Goal: Information Seeking & Learning: Check status

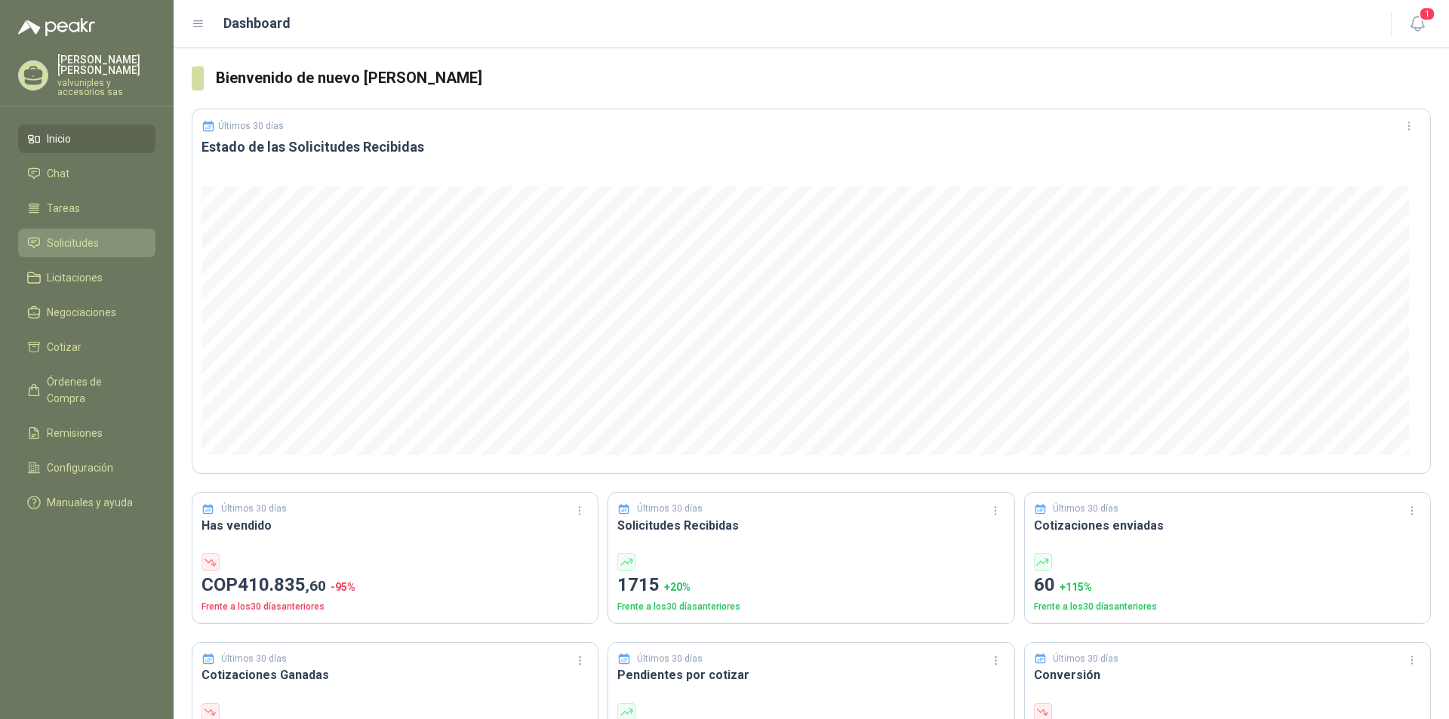
click at [60, 235] on span "Solicitudes" at bounding box center [73, 243] width 52 height 17
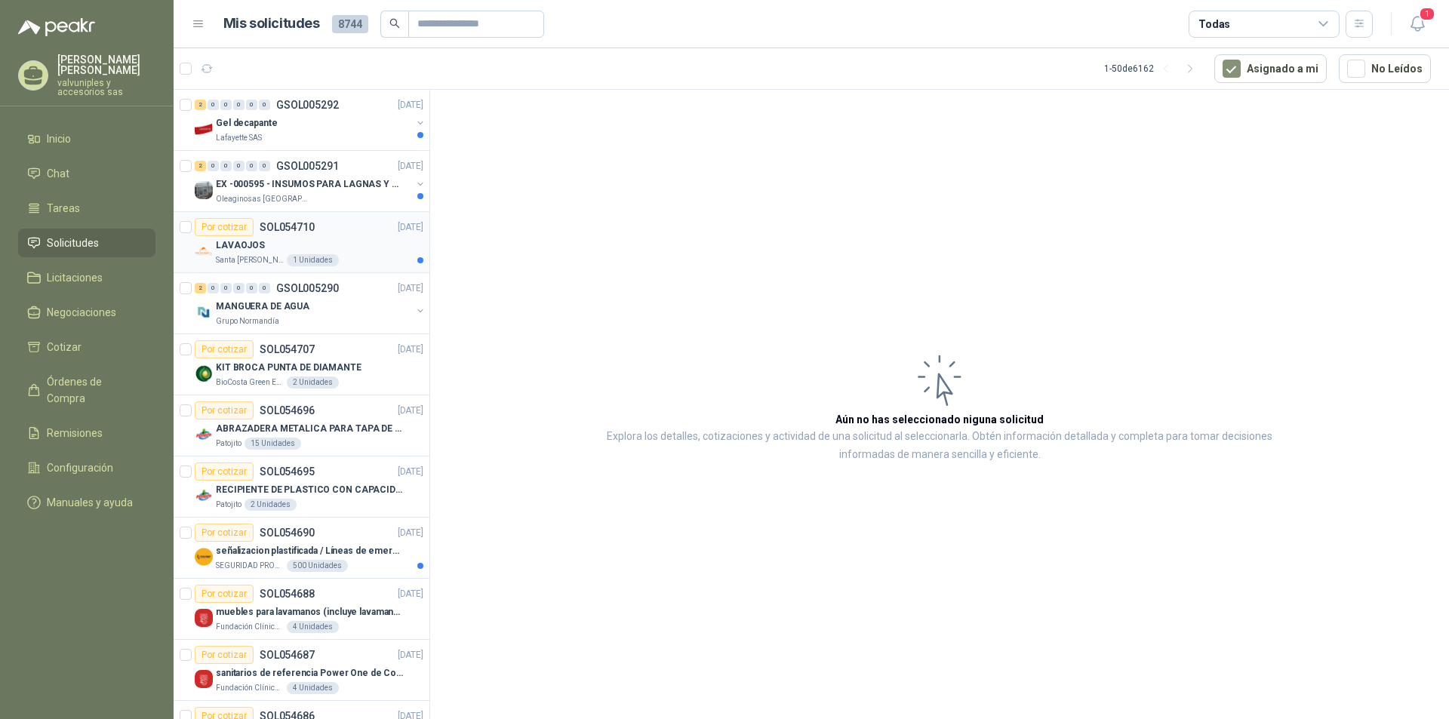
click at [234, 246] on p "LAVAOJOS" at bounding box center [240, 245] width 49 height 14
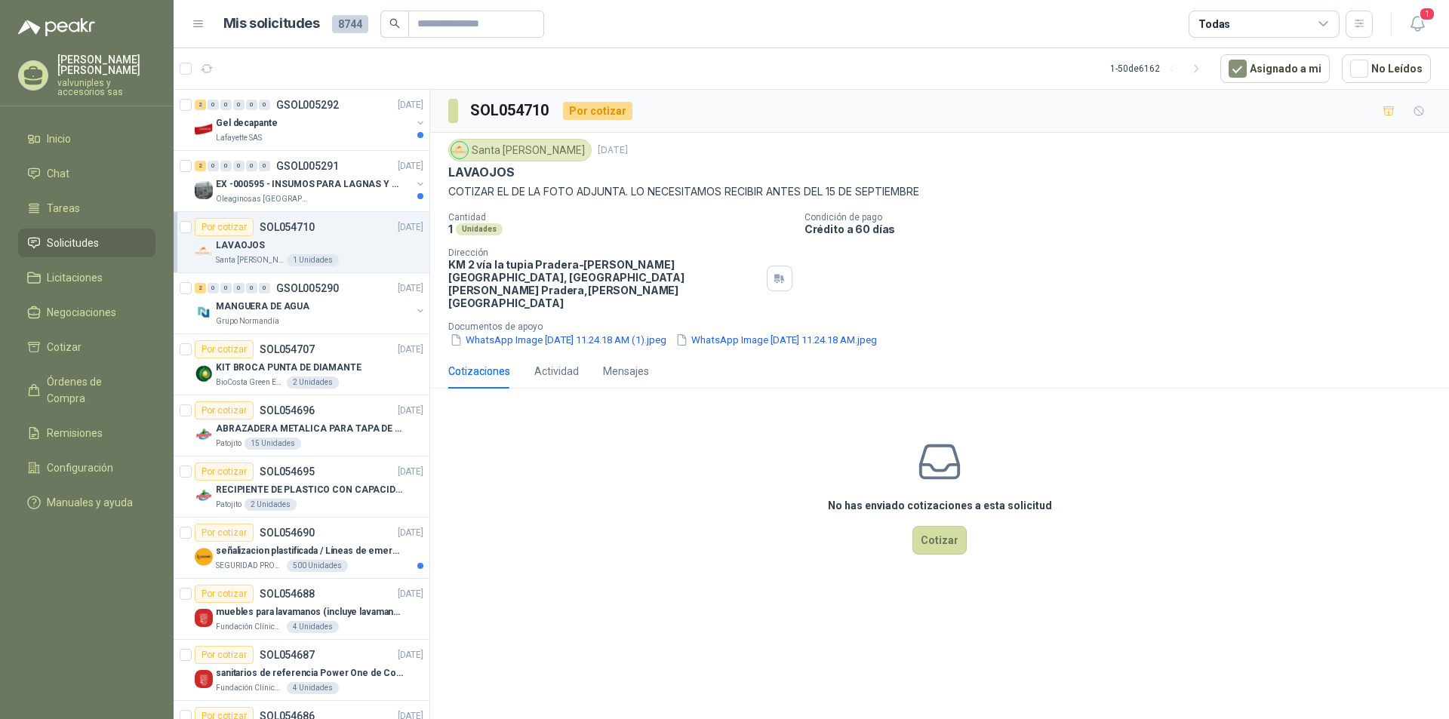
click at [511, 322] on div "Santa [PERSON_NAME] [DATE] LAVAOJOS COTIZAR EL DE LA FOTO ADJUNTA. LO NECESITAM…" at bounding box center [939, 243] width 1019 height 221
click at [511, 332] on button "WhatsApp Image [DATE] 11.24.18 AM (1).jpeg" at bounding box center [558, 340] width 220 height 16
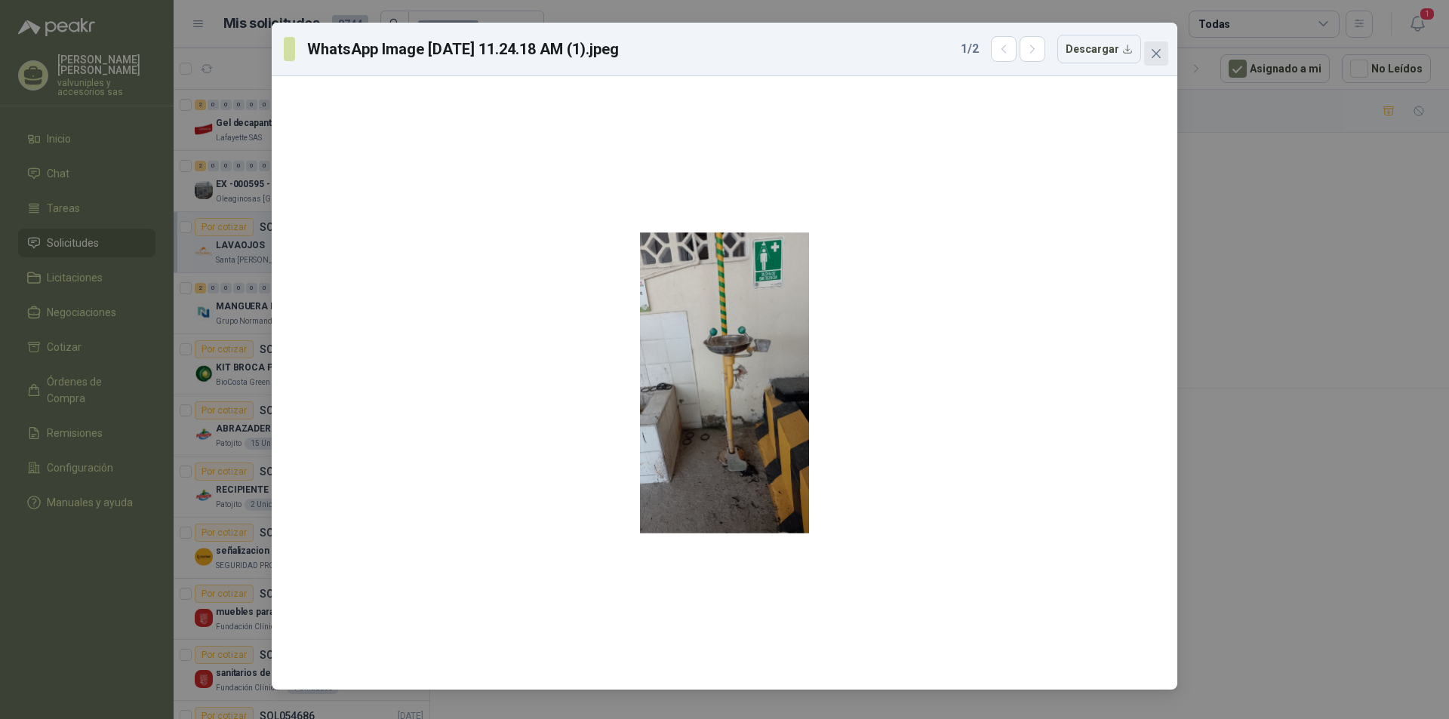
click at [1159, 55] on icon "close" at bounding box center [1156, 54] width 12 height 12
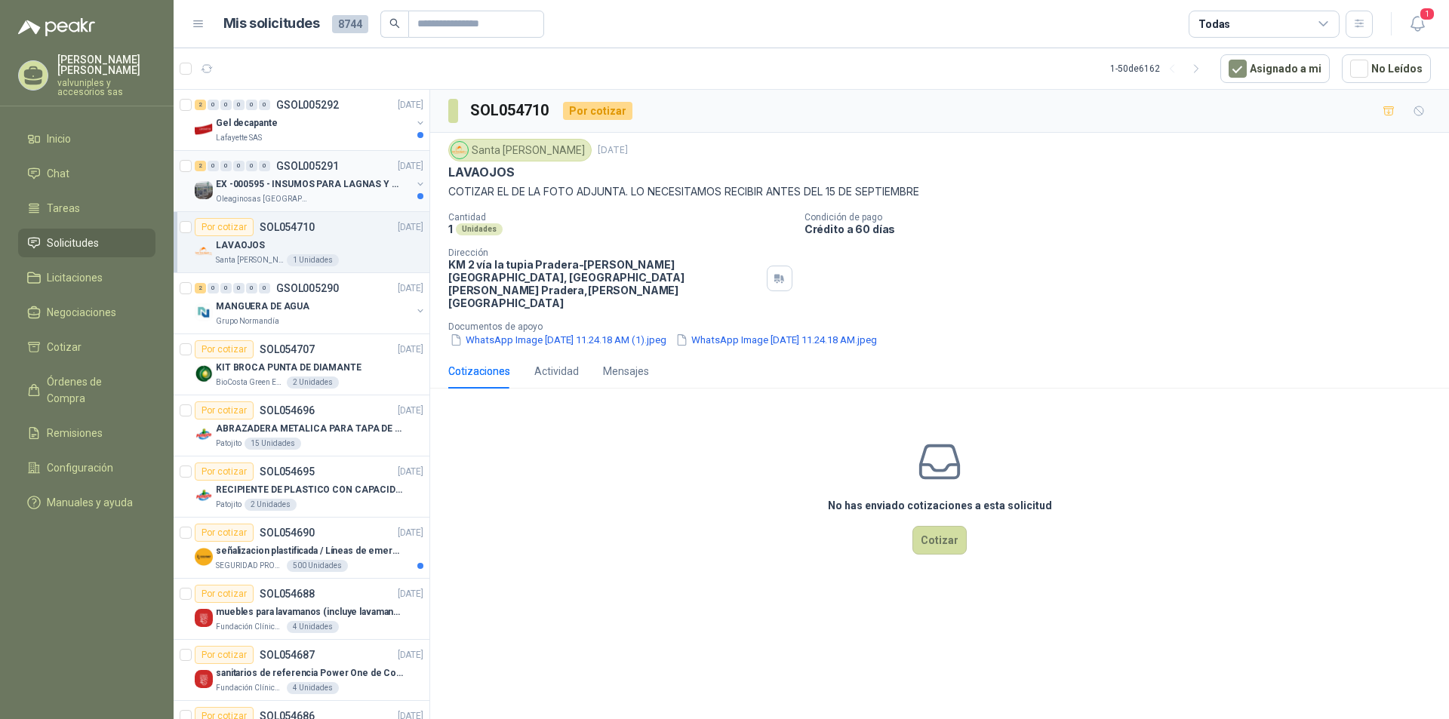
click at [260, 182] on p "EX -000595 - INSUMOS PARA LAGNAS Y OFICINAS PLANTA" at bounding box center [310, 184] width 188 height 14
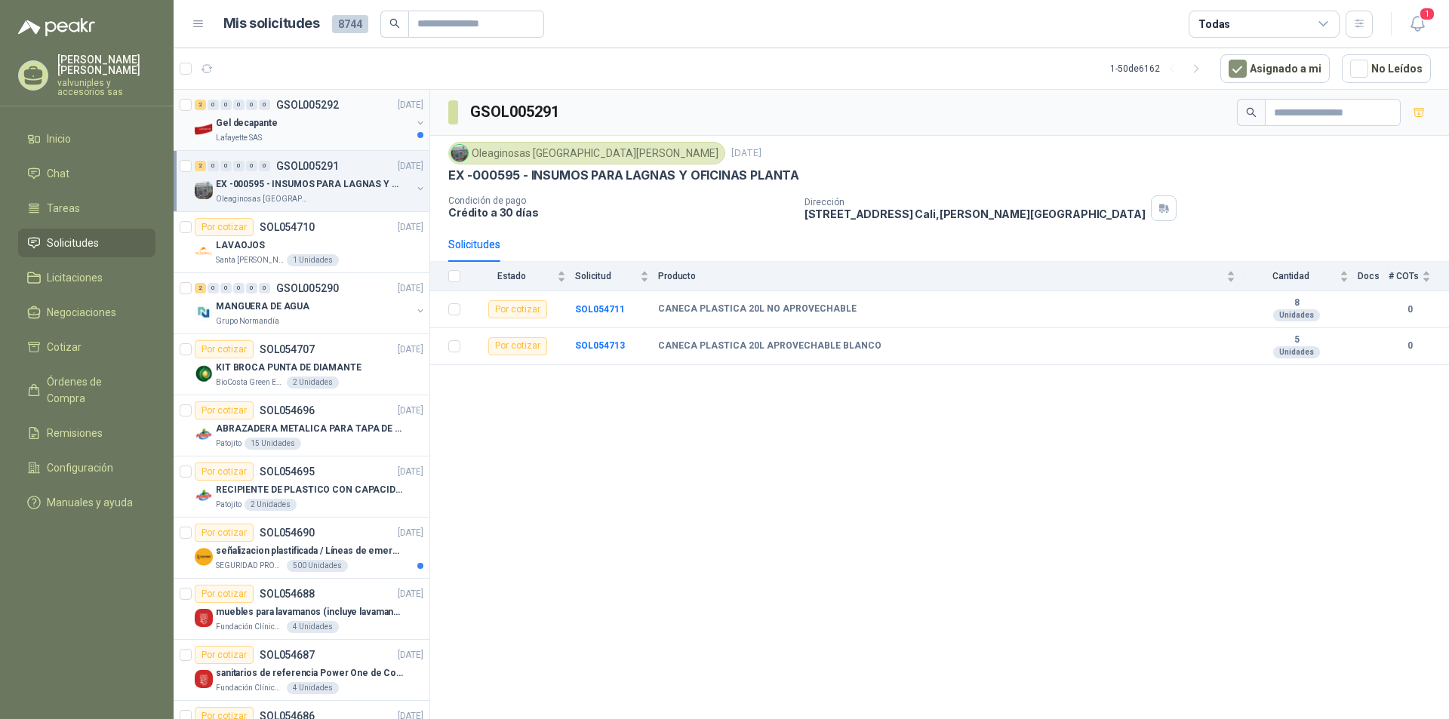
click at [259, 125] on p "Gel decapante" at bounding box center [246, 123] width 61 height 14
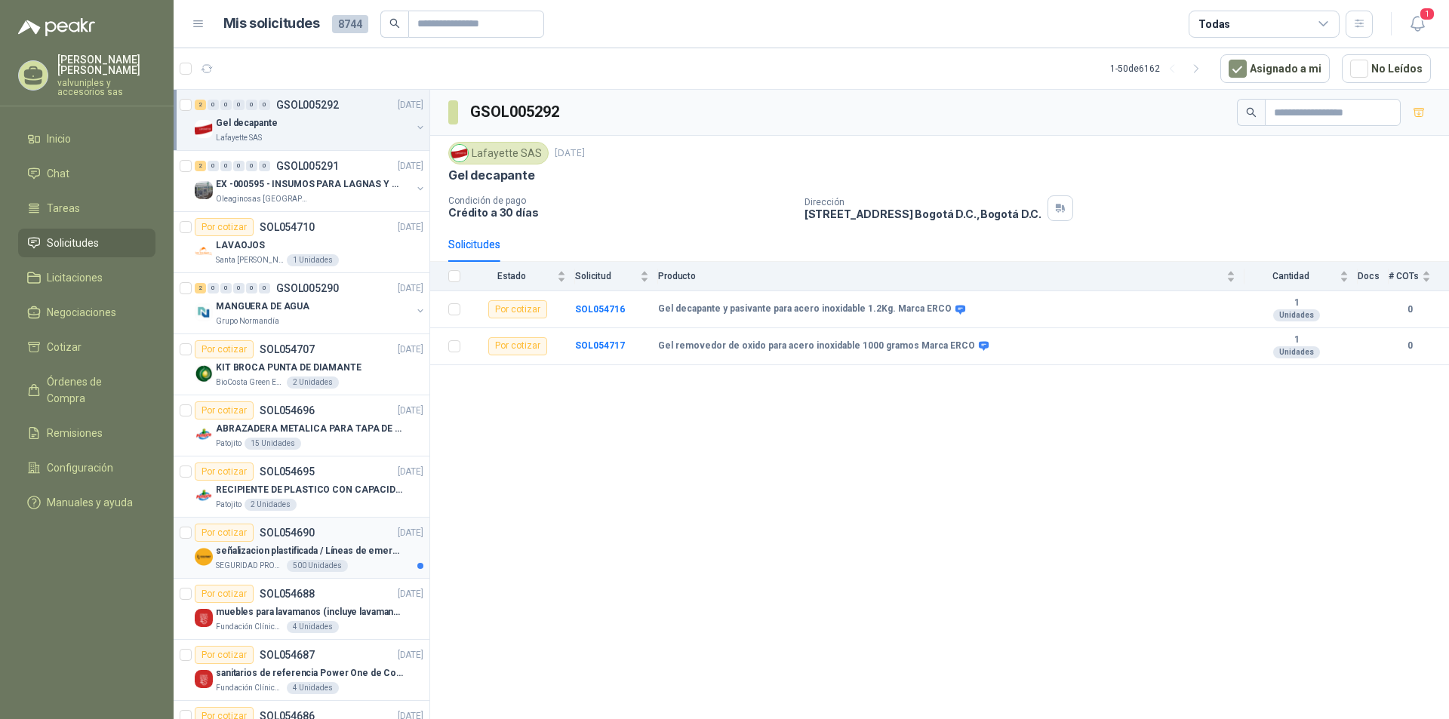
click at [277, 549] on p "señalizacion plastificada / Líneas de emergencia" at bounding box center [310, 551] width 188 height 14
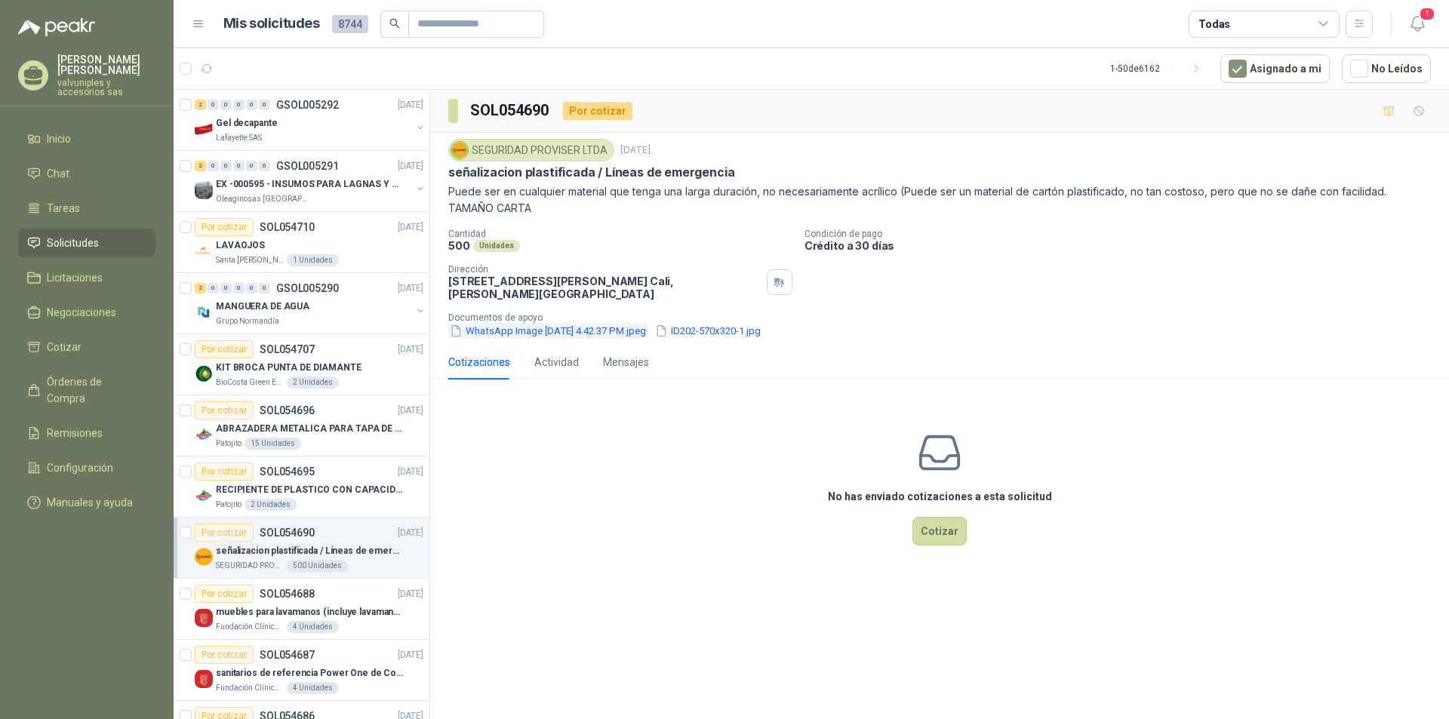
click at [539, 331] on button "WhatsApp Image [DATE] 4.42.37 PM.jpeg" at bounding box center [547, 331] width 199 height 16
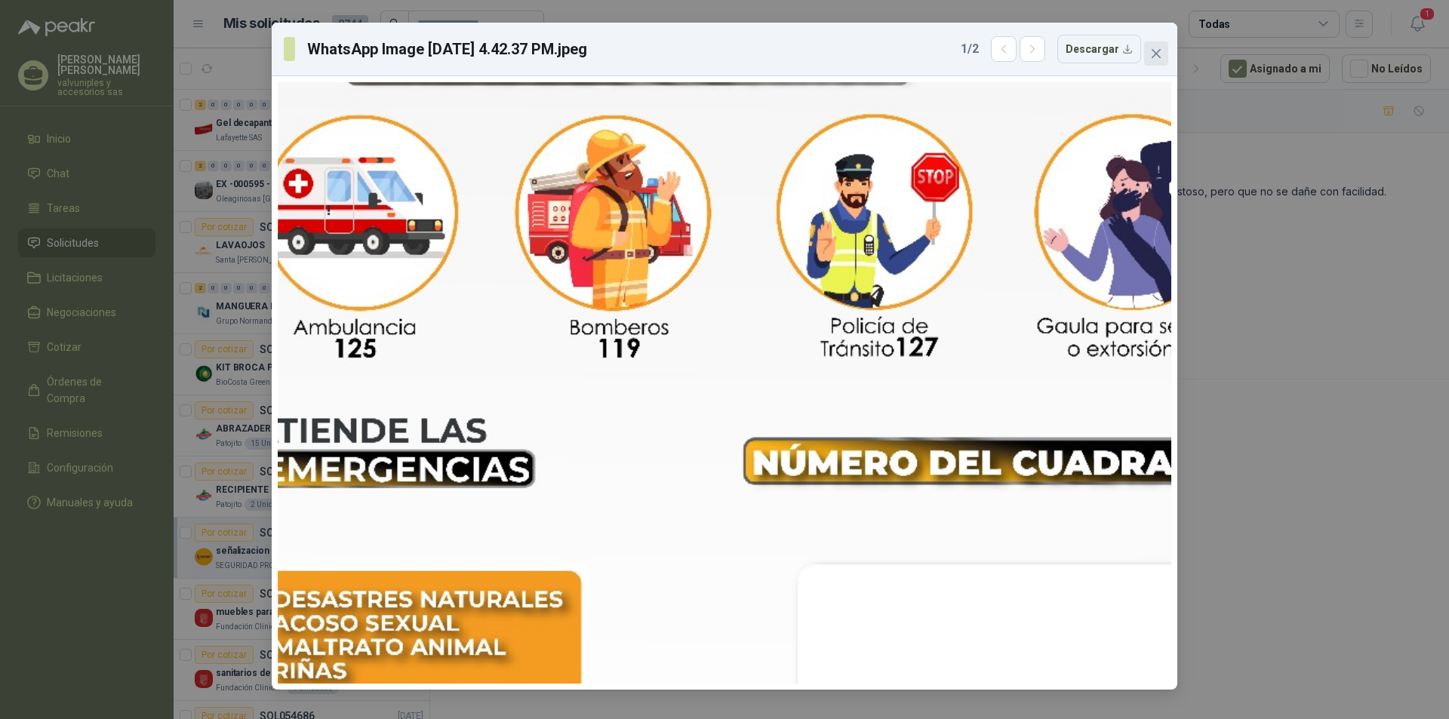
click at [1158, 56] on icon "close" at bounding box center [1156, 53] width 9 height 9
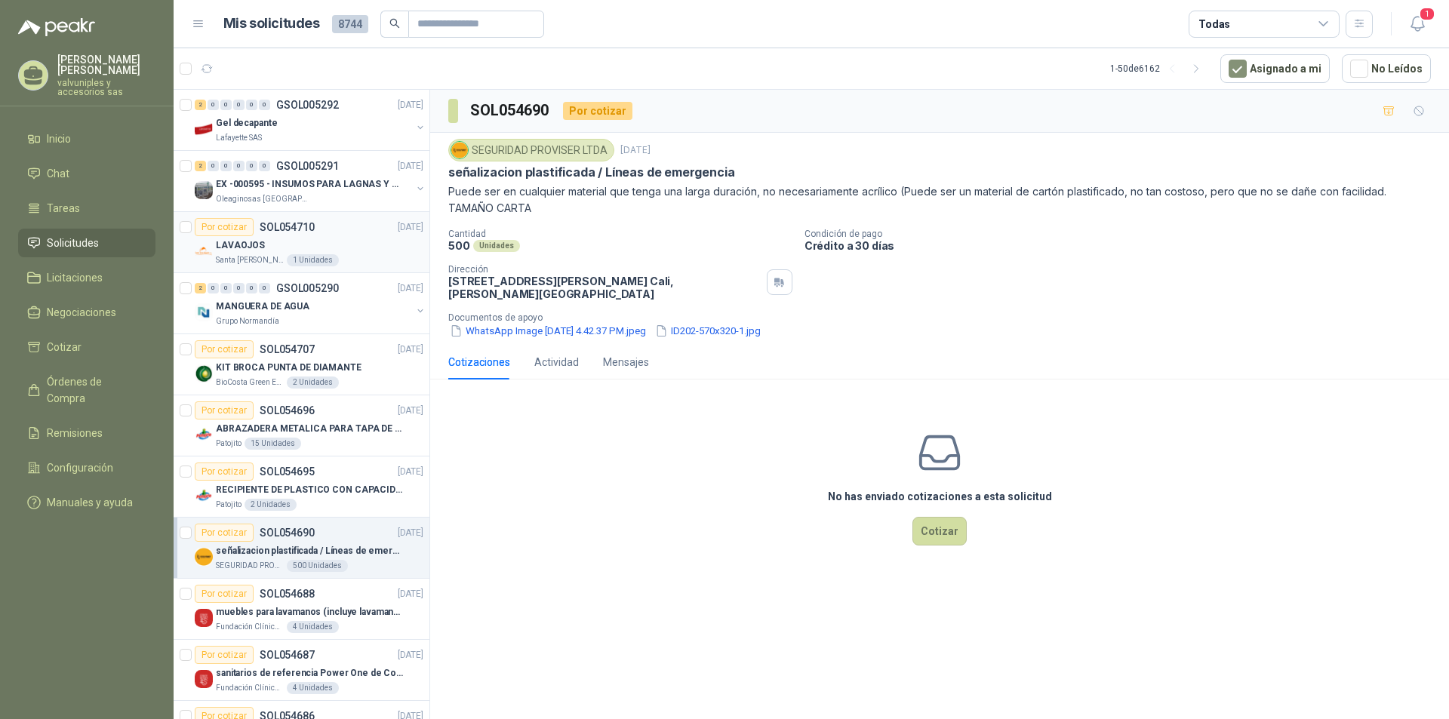
click at [288, 227] on p "SOL054710" at bounding box center [287, 227] width 55 height 11
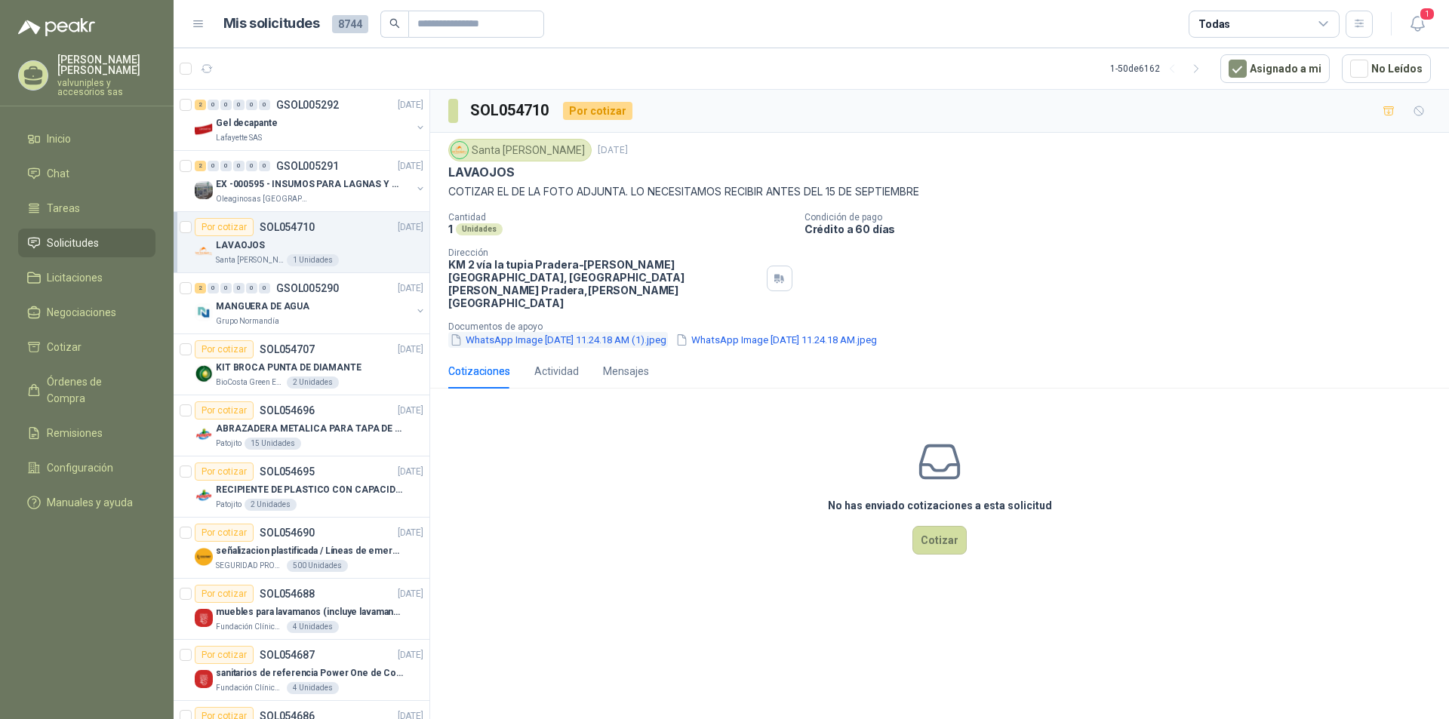
click at [487, 332] on button "WhatsApp Image [DATE] 11.24.18 AM (1).jpeg" at bounding box center [558, 340] width 220 height 16
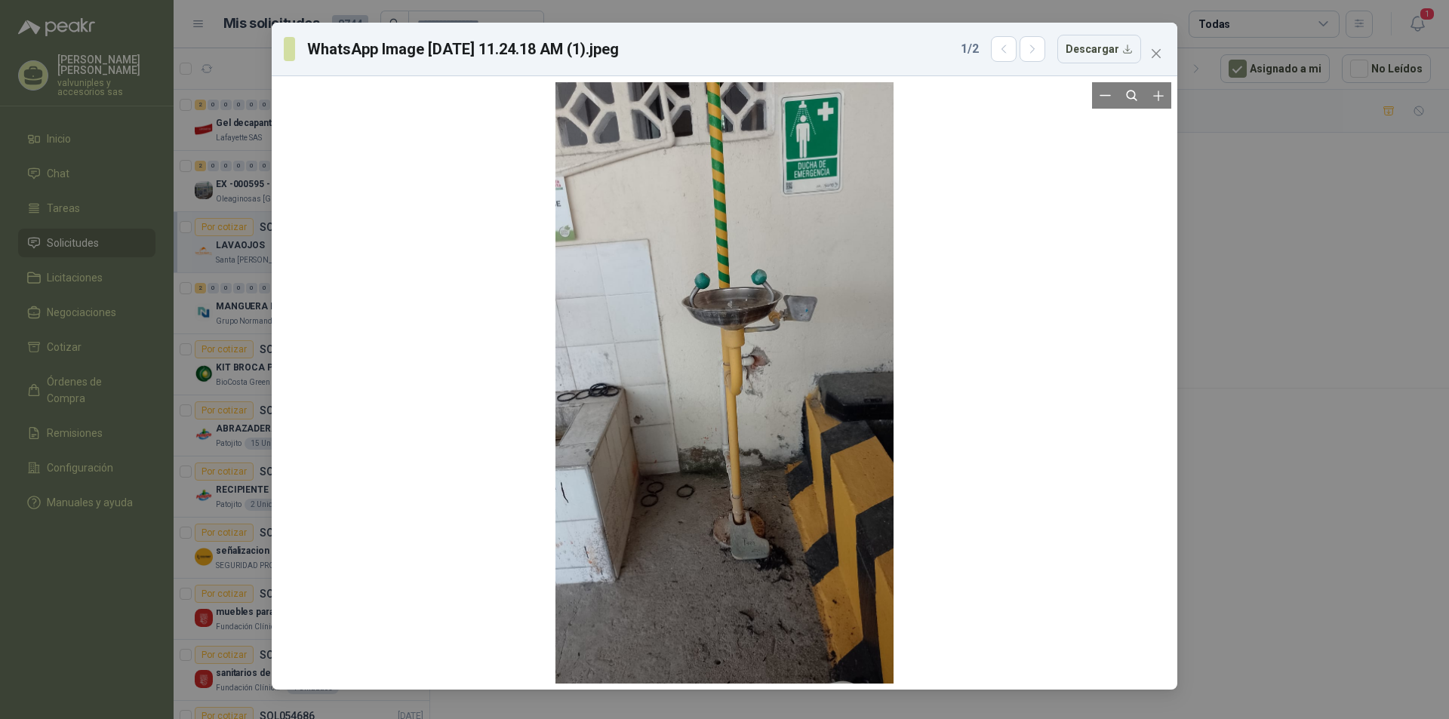
click at [678, 260] on div at bounding box center [724, 383] width 338 height 602
click at [815, 243] on div at bounding box center [724, 383] width 338 height 602
click at [815, 242] on div at bounding box center [725, 383] width 338 height 602
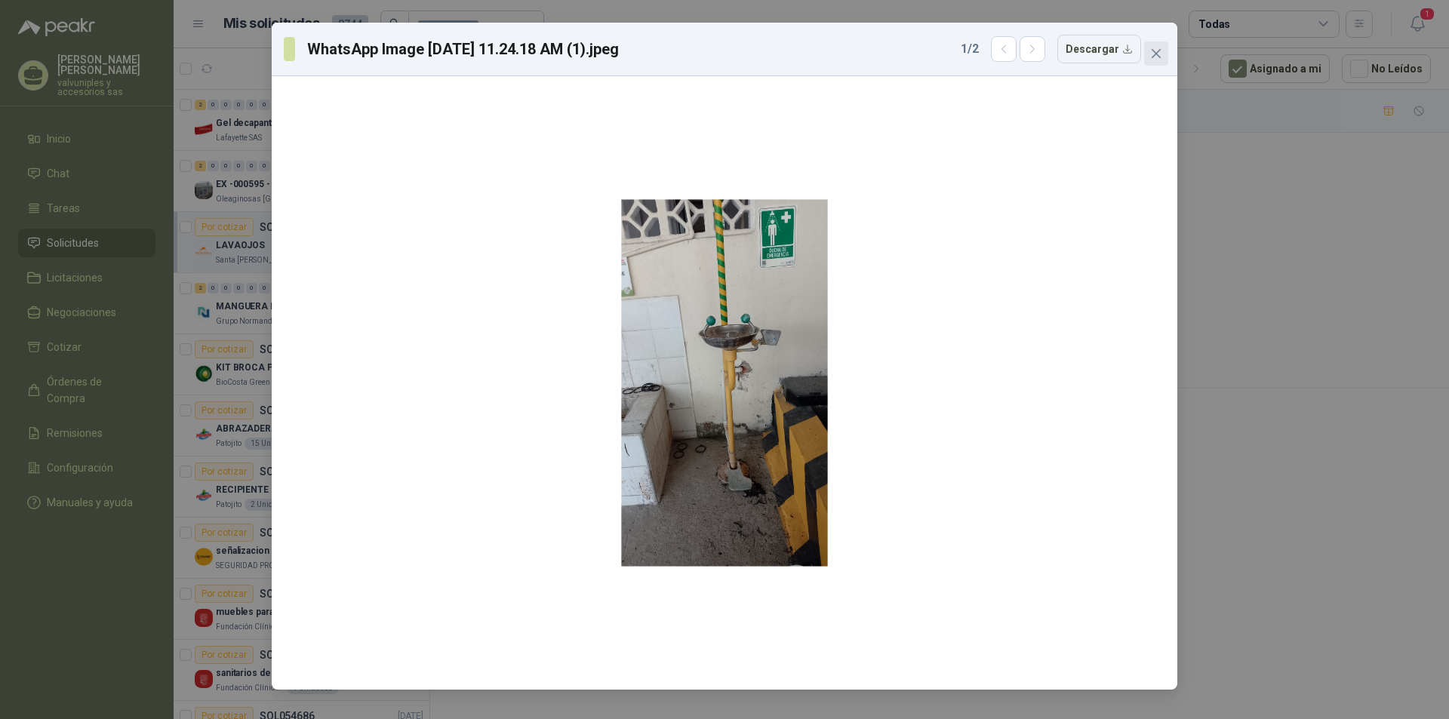
click at [1150, 48] on icon "close" at bounding box center [1156, 54] width 12 height 12
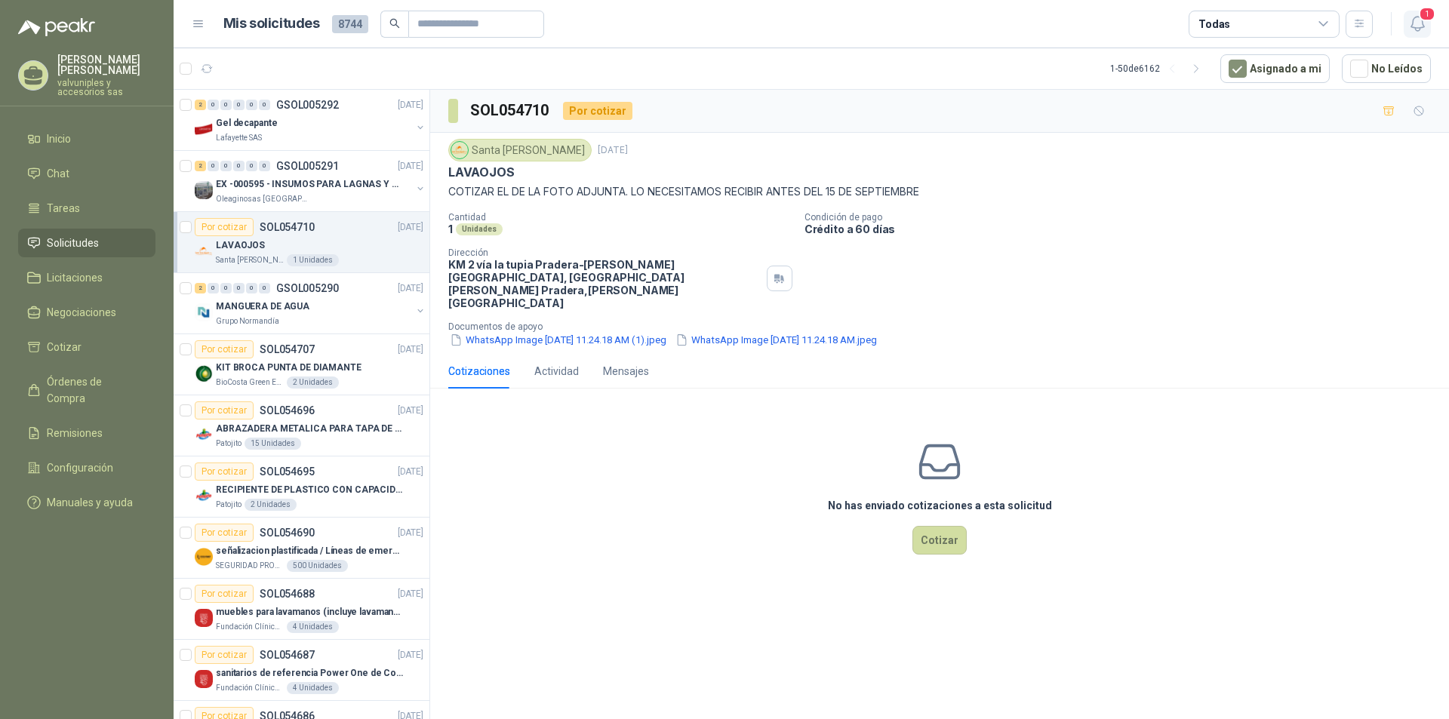
click at [1420, 23] on icon "button" at bounding box center [1417, 23] width 19 height 19
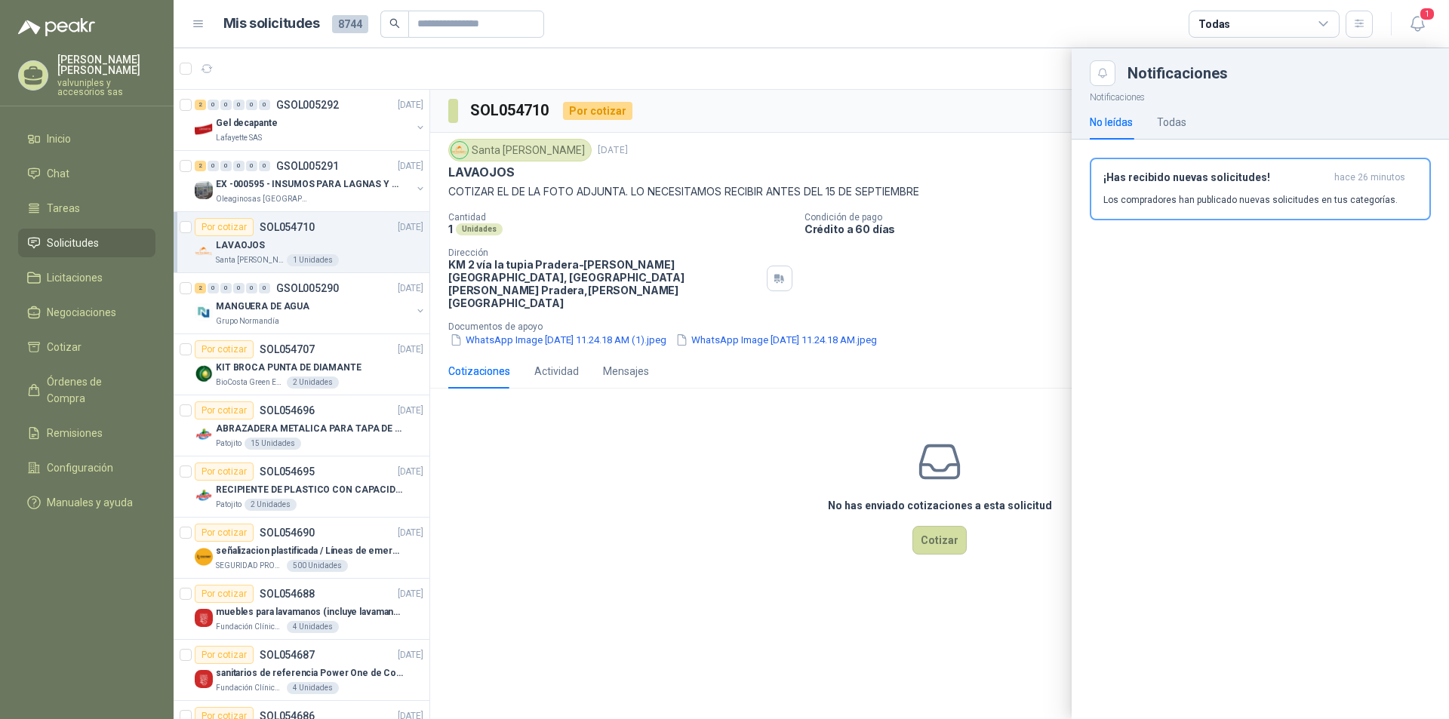
click at [1177, 178] on h3 "¡Has recibido nuevas solicitudes!" at bounding box center [1215, 177] width 225 height 13
